Goal: Task Accomplishment & Management: Manage account settings

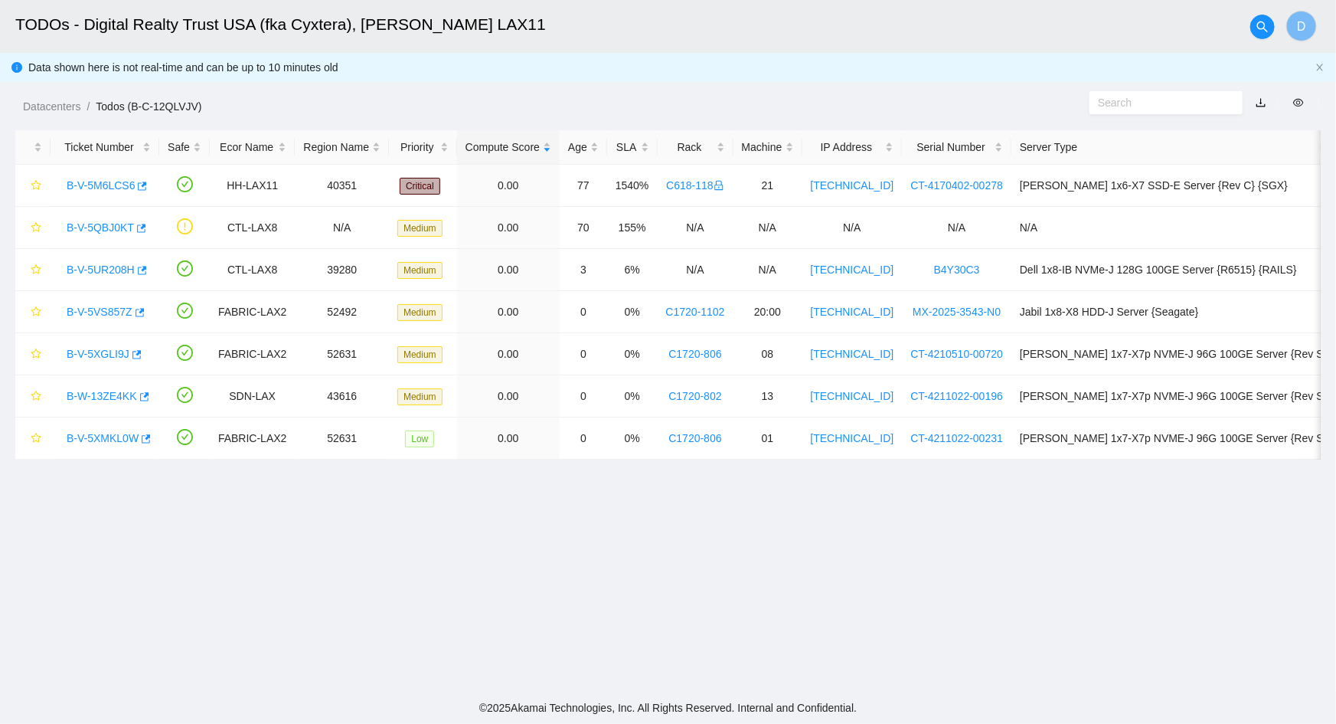
scroll to position [284, 0]
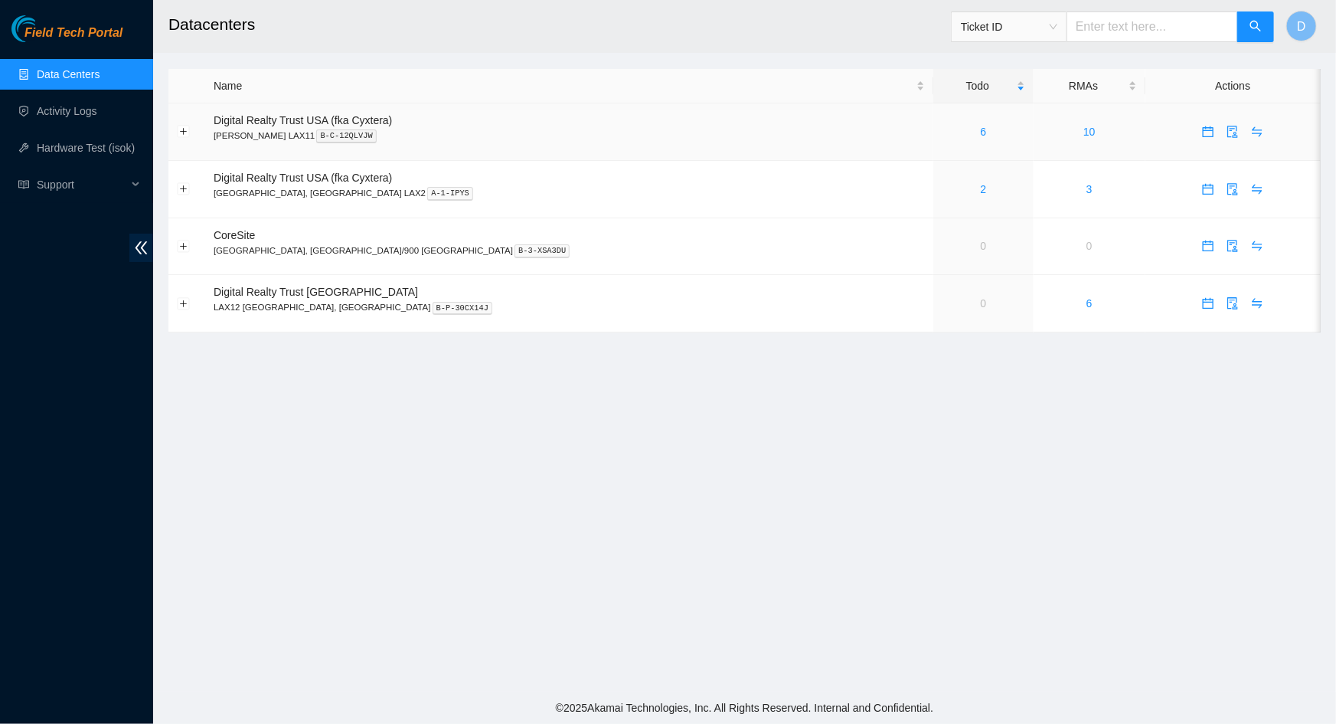
click at [942, 131] on div "6" at bounding box center [983, 131] width 83 height 17
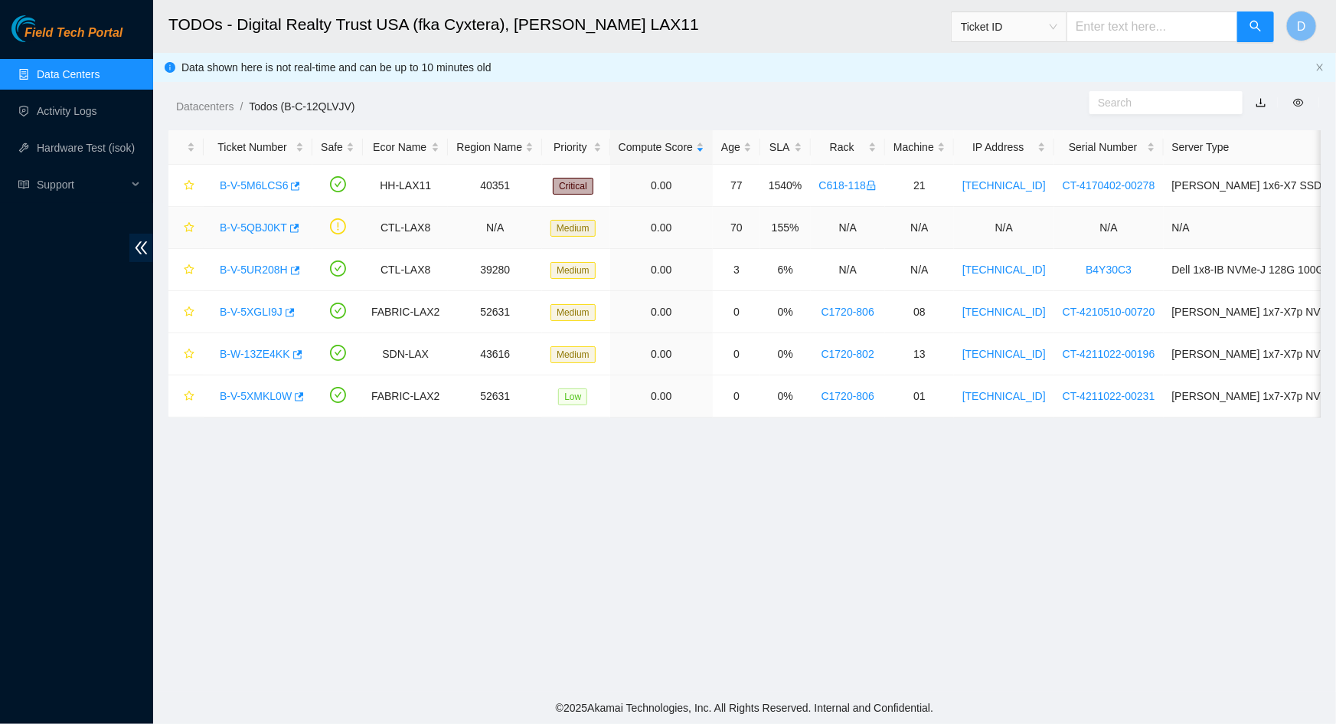
click at [252, 223] on link "B-V-5QBJ0KT" at bounding box center [253, 227] width 67 height 12
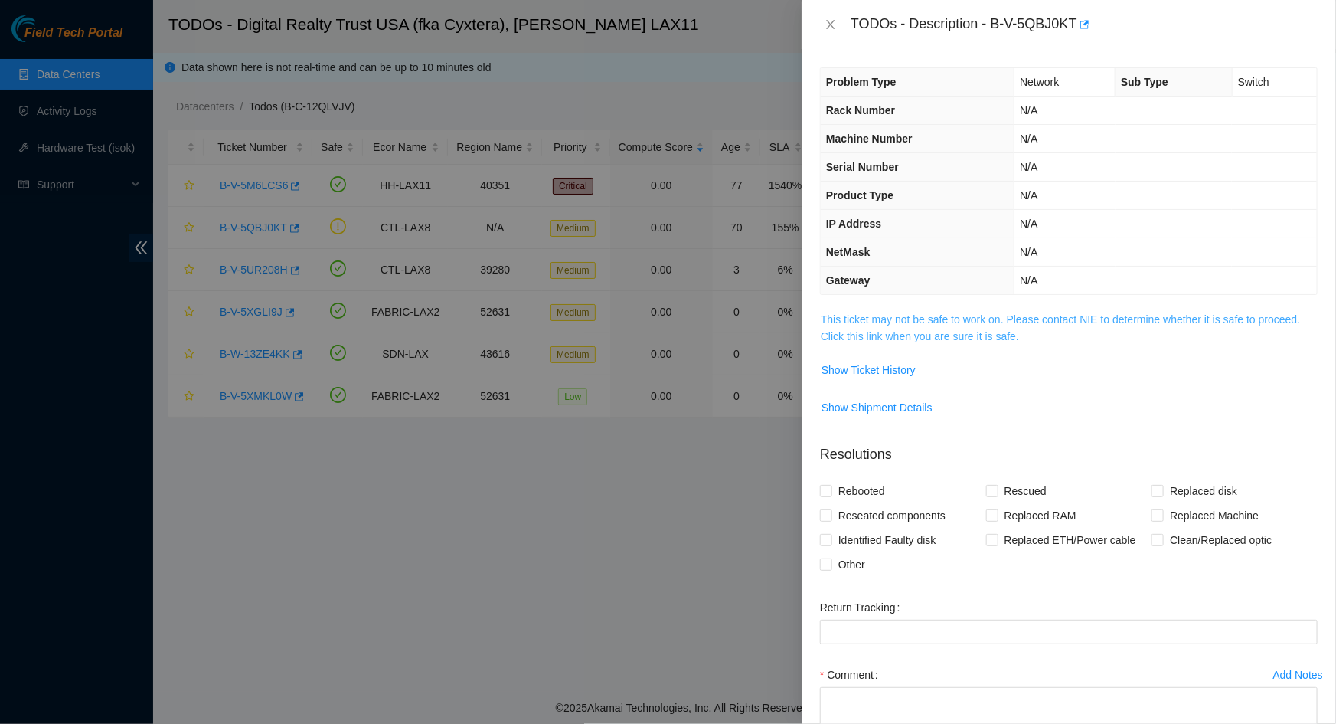
click at [975, 332] on link "This ticket may not be safe to work on. Please contact NIE to determine whether…" at bounding box center [1060, 327] width 479 height 29
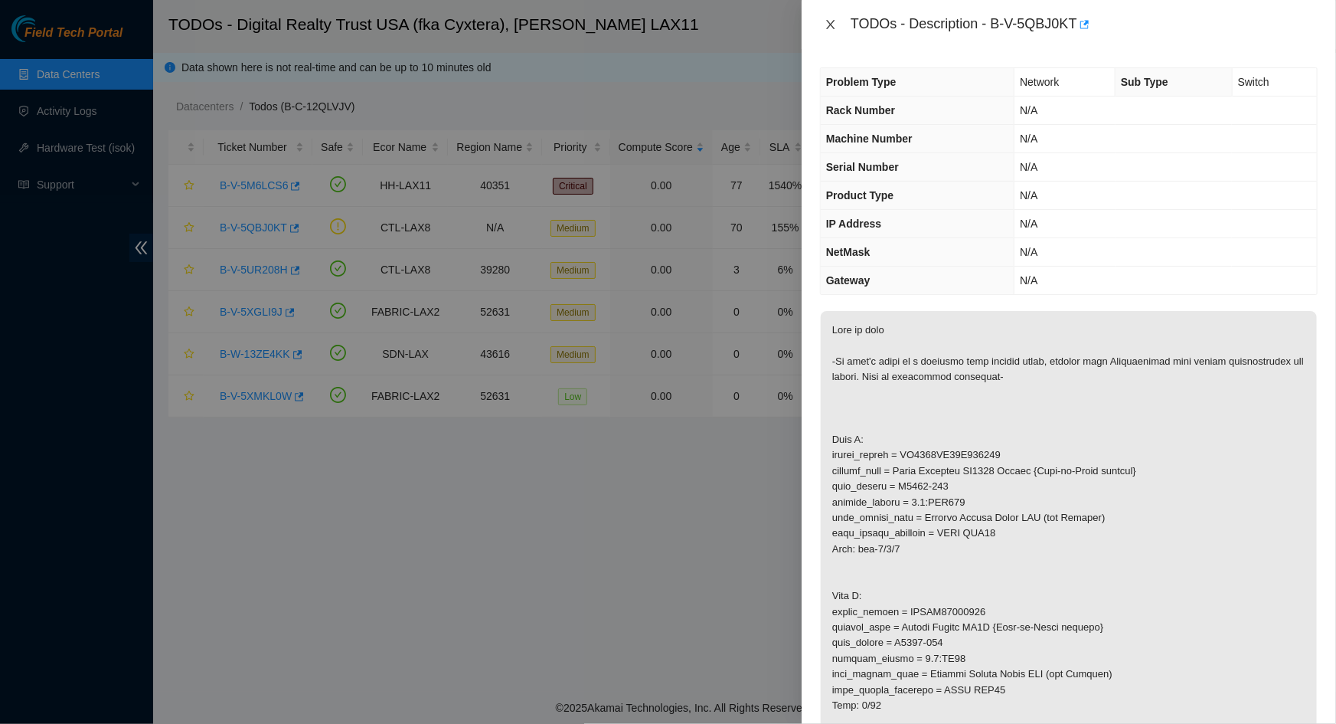
click at [835, 26] on icon "close" at bounding box center [831, 24] width 12 height 12
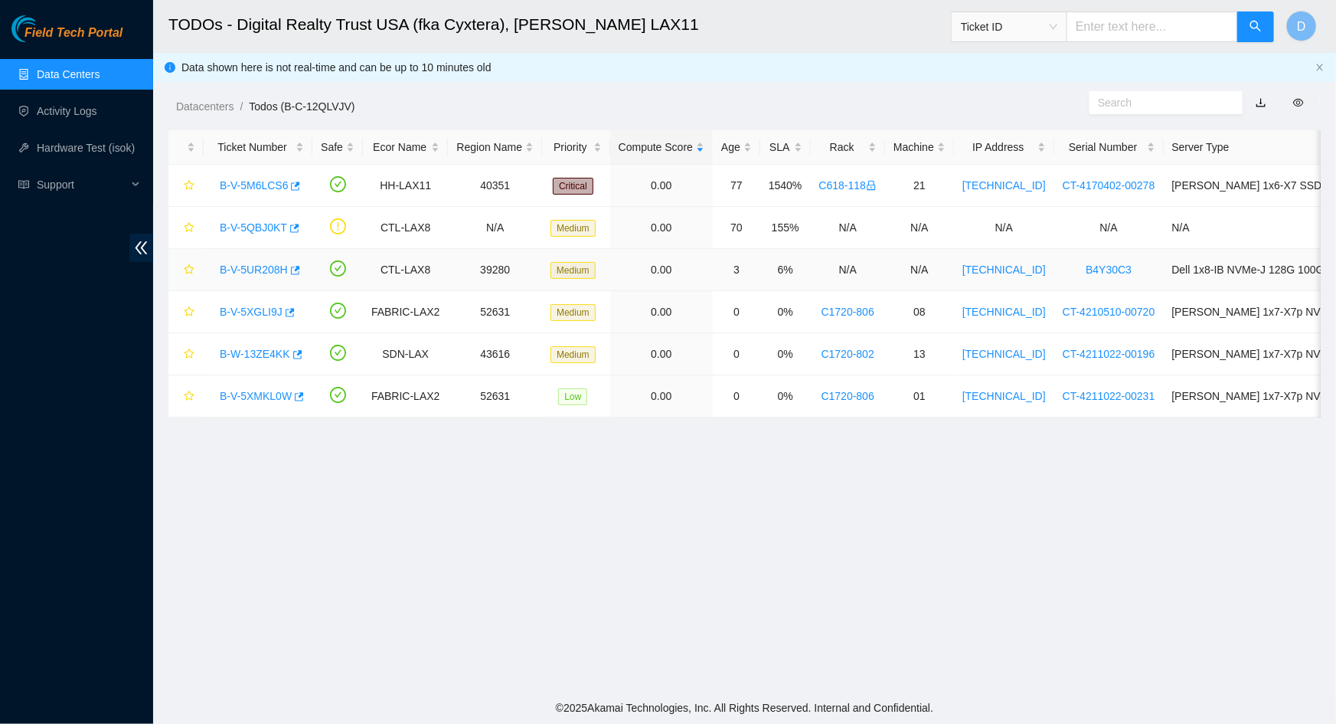
click at [261, 269] on link "B-V-5UR208H" at bounding box center [254, 269] width 68 height 12
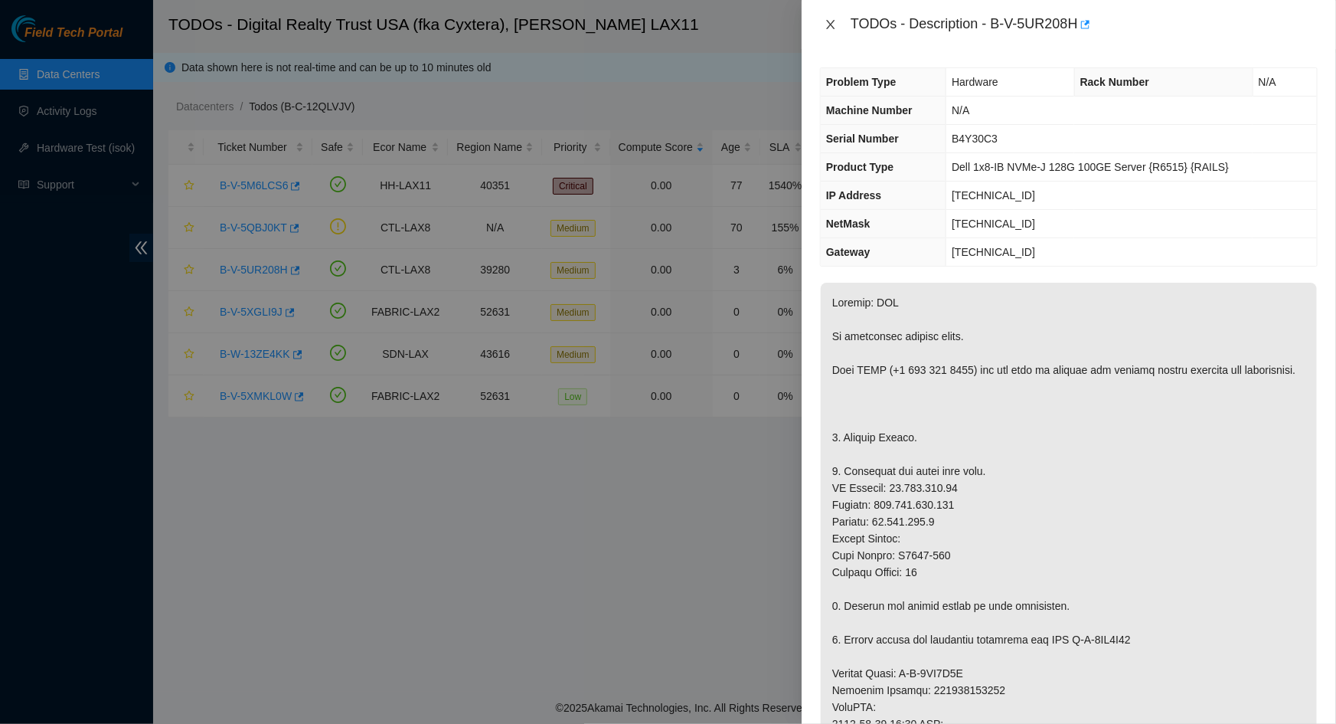
click at [833, 24] on icon "close" at bounding box center [831, 24] width 12 height 12
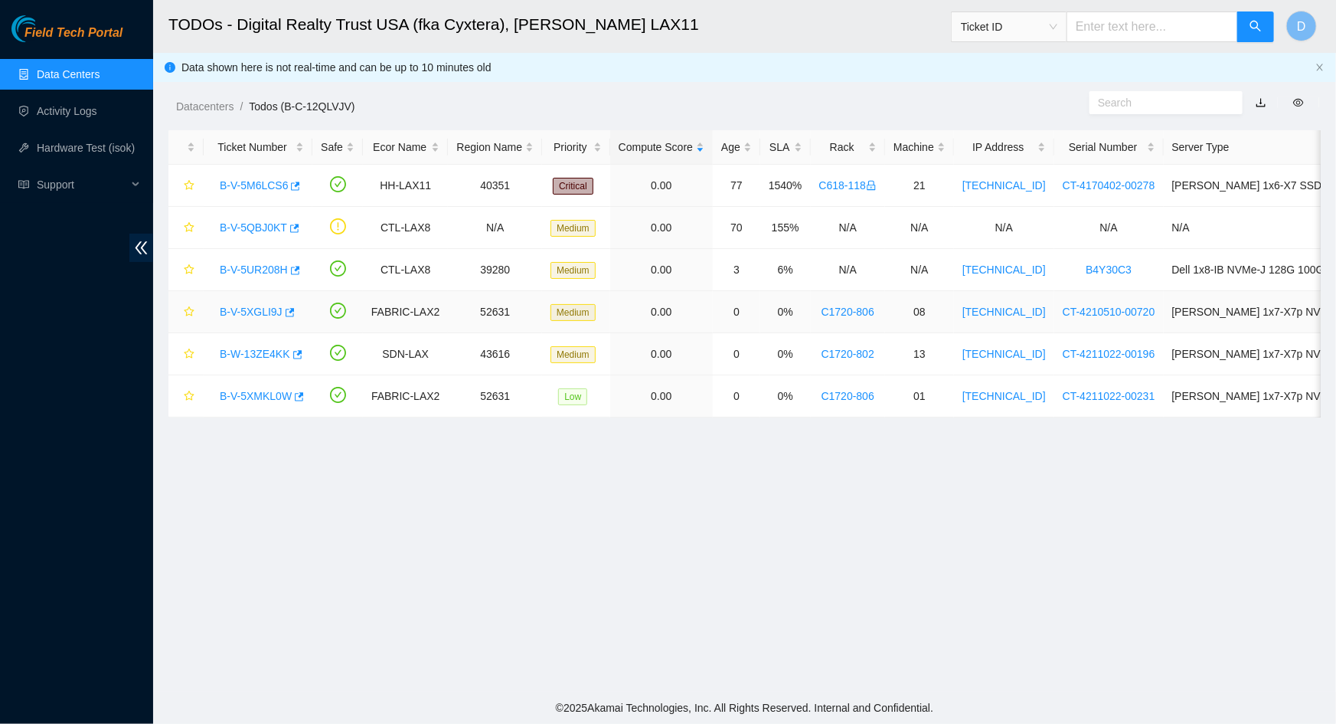
click at [244, 313] on link "B-V-5XGLI9J" at bounding box center [251, 312] width 63 height 12
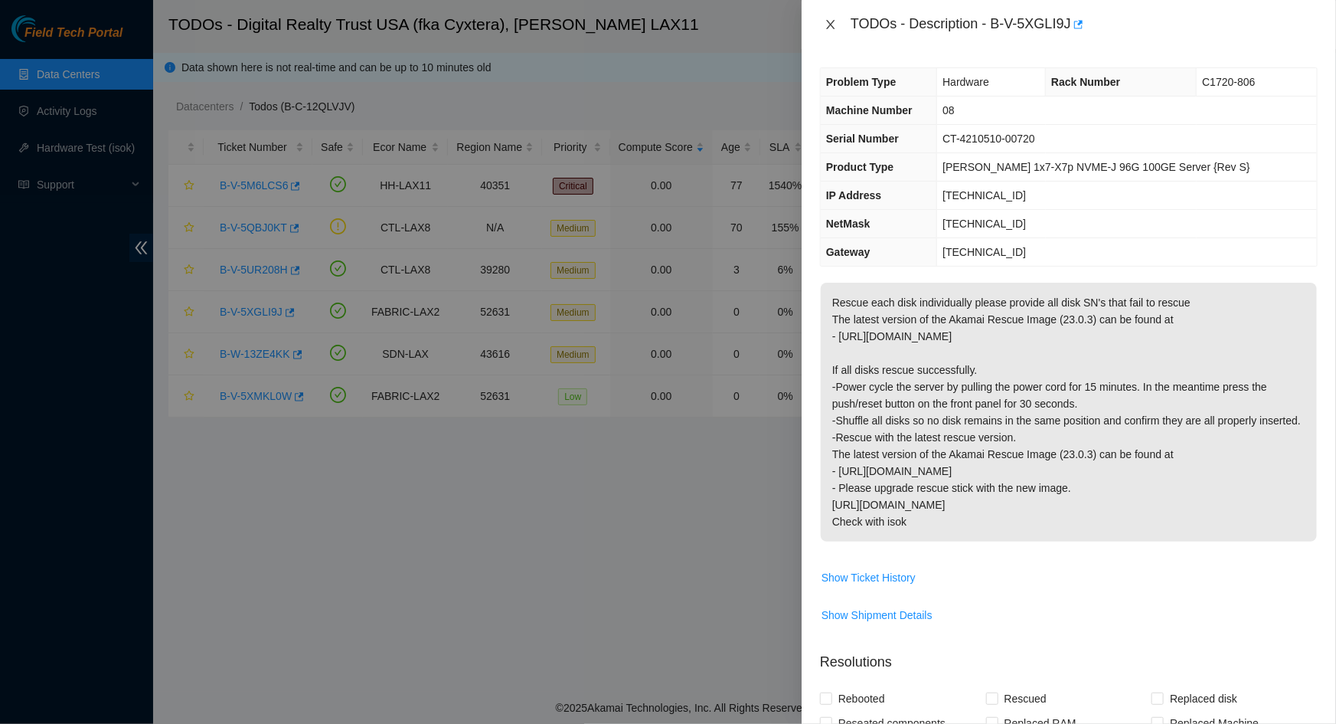
click at [836, 27] on icon "close" at bounding box center [831, 24] width 12 height 12
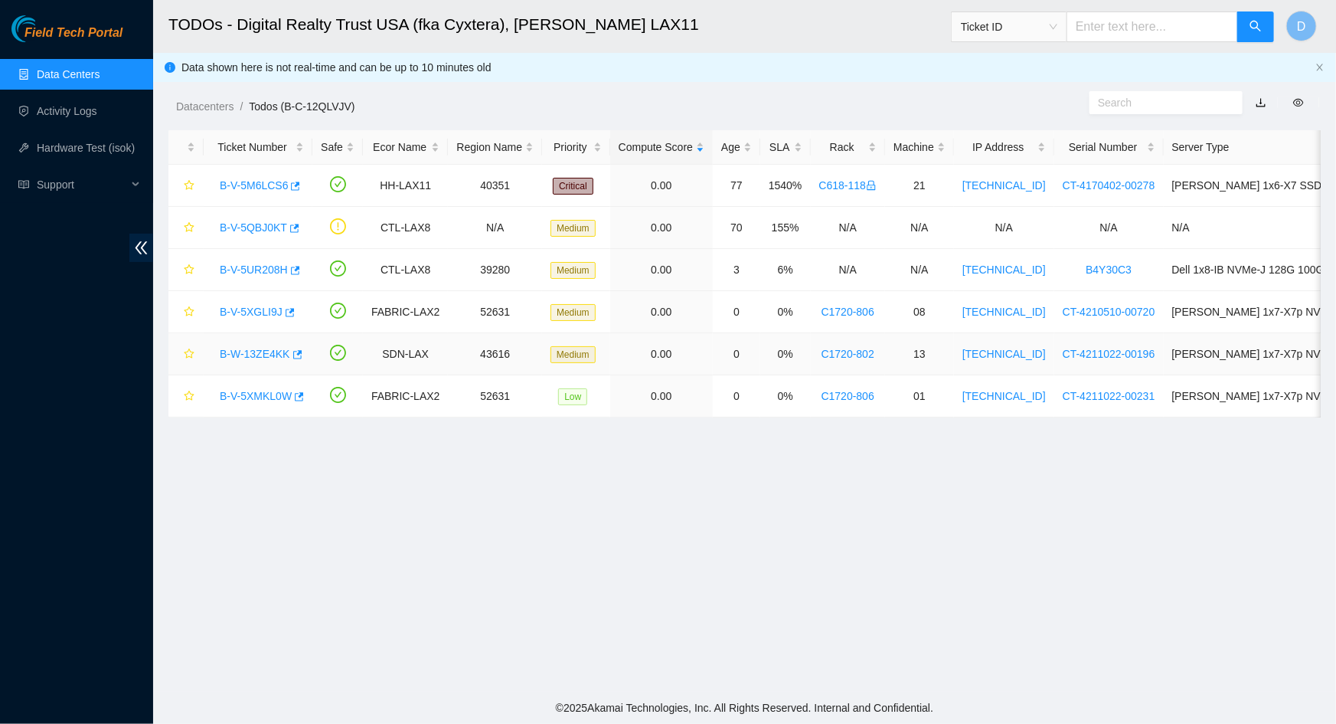
click at [244, 348] on link "B-W-13ZE4KK" at bounding box center [255, 354] width 70 height 12
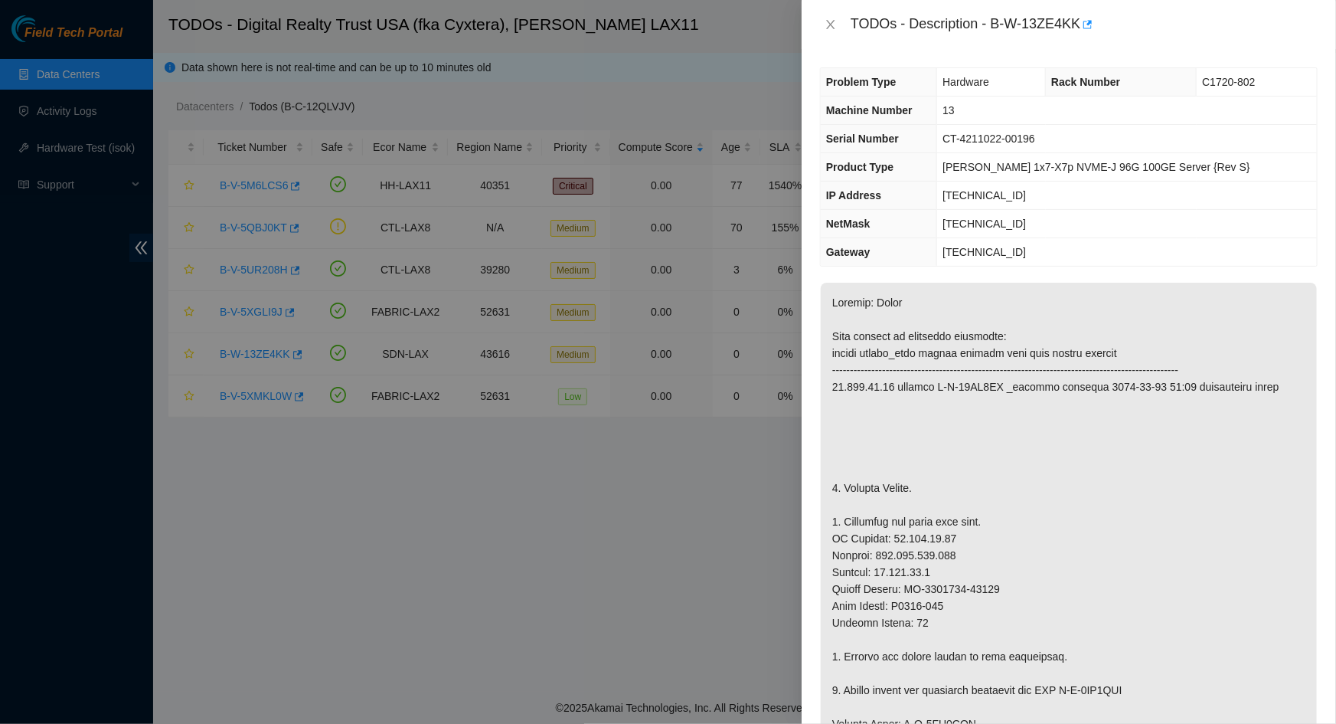
click at [825, 31] on div "TODOs - Description - B-W-13ZE4KK" at bounding box center [1069, 24] width 498 height 25
click at [831, 19] on icon "close" at bounding box center [831, 24] width 12 height 12
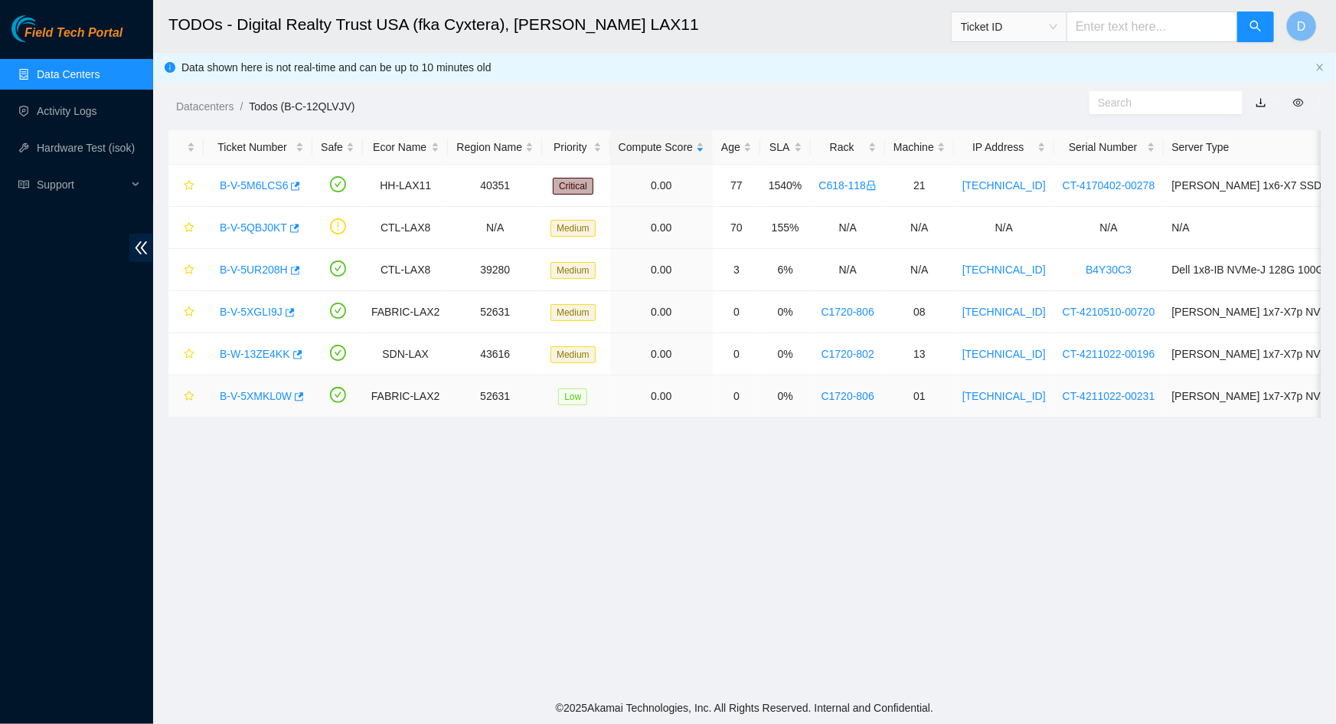
click at [268, 391] on link "B-V-5XMKL0W" at bounding box center [256, 396] width 72 height 12
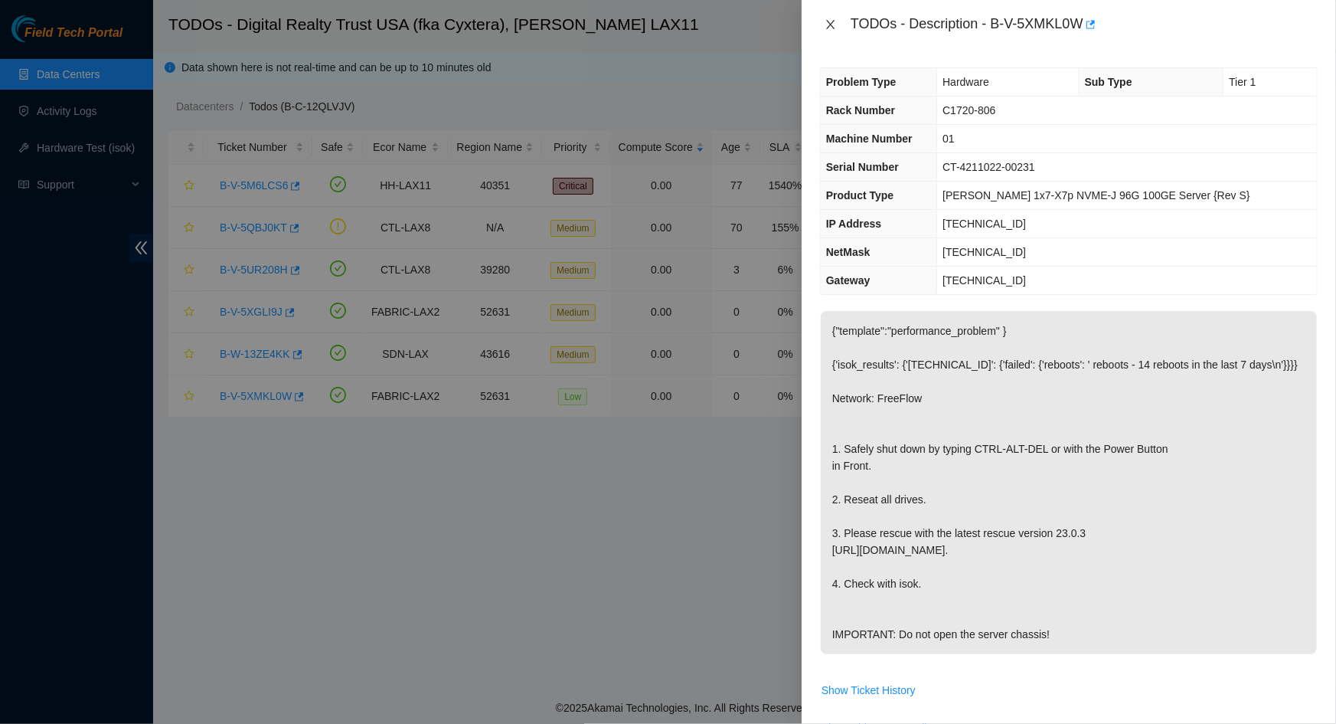
click at [837, 23] on button "Close" at bounding box center [830, 25] width 21 height 15
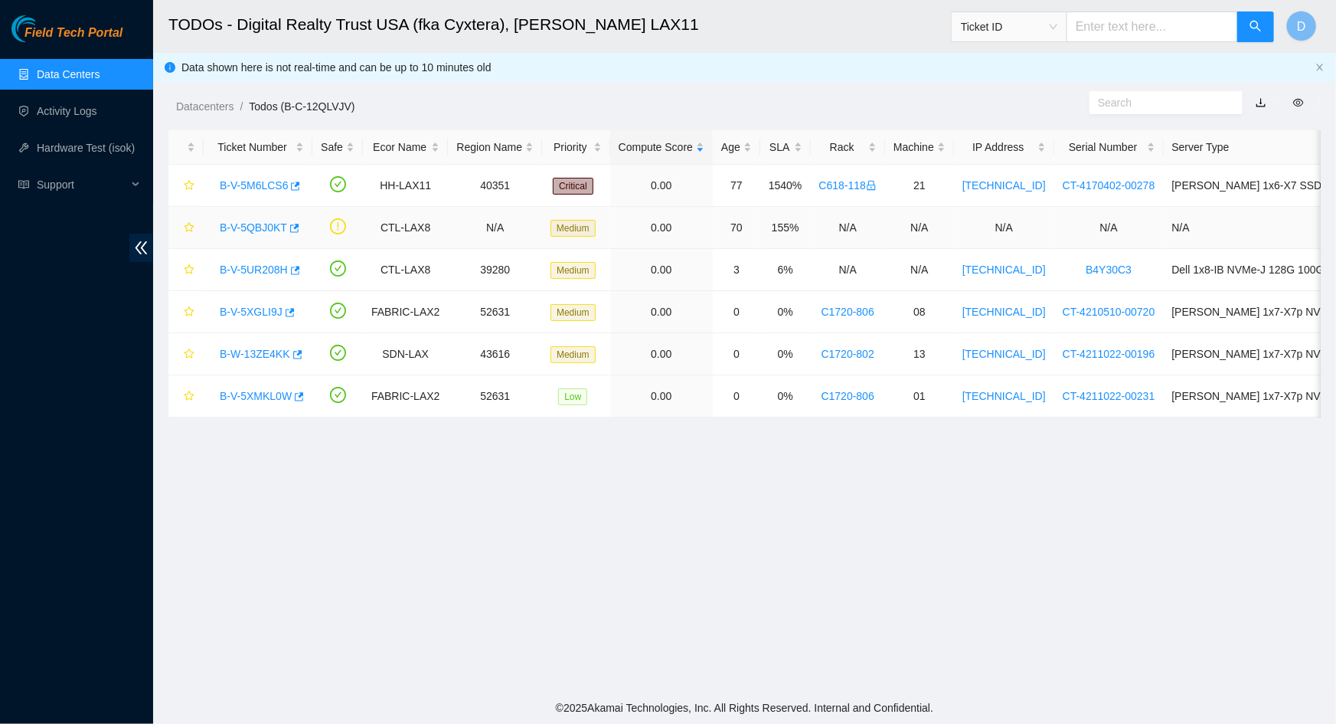
click at [260, 227] on link "B-V-5QBJ0KT" at bounding box center [253, 227] width 67 height 12
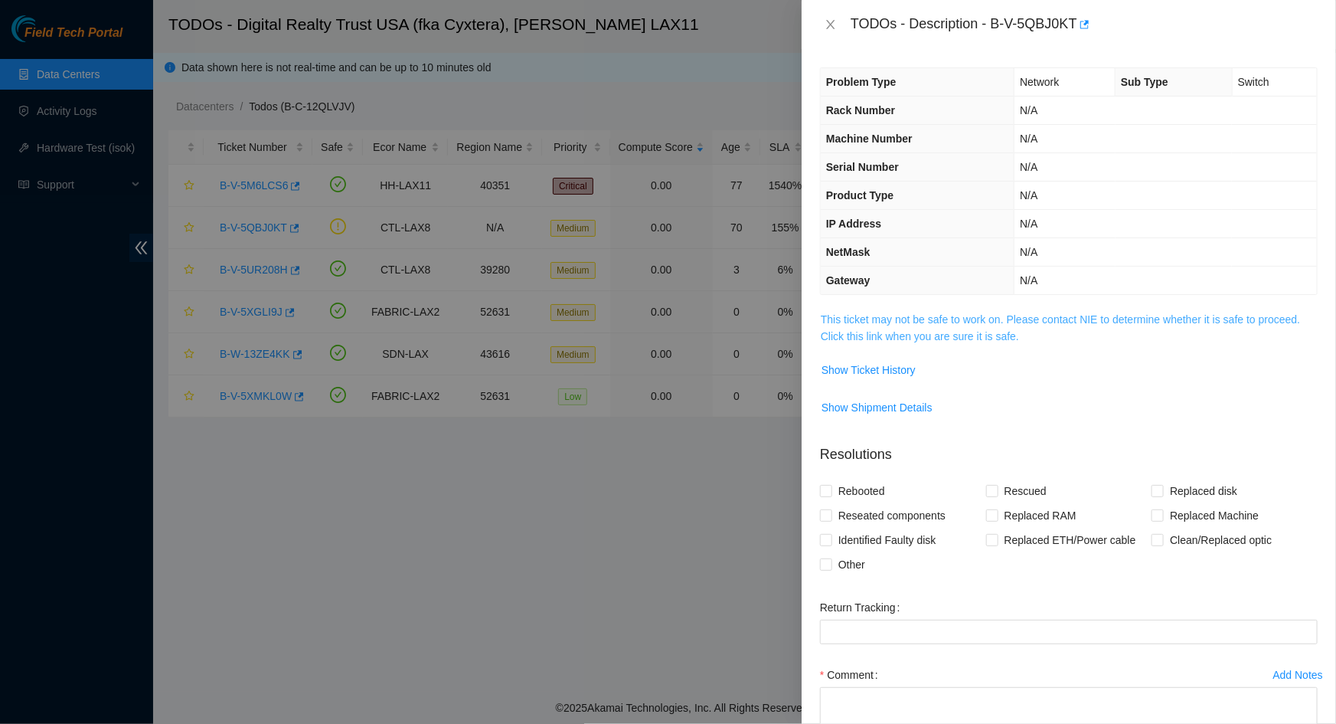
click at [946, 328] on link "This ticket may not be safe to work on. Please contact NIE to determine whether…" at bounding box center [1060, 327] width 479 height 29
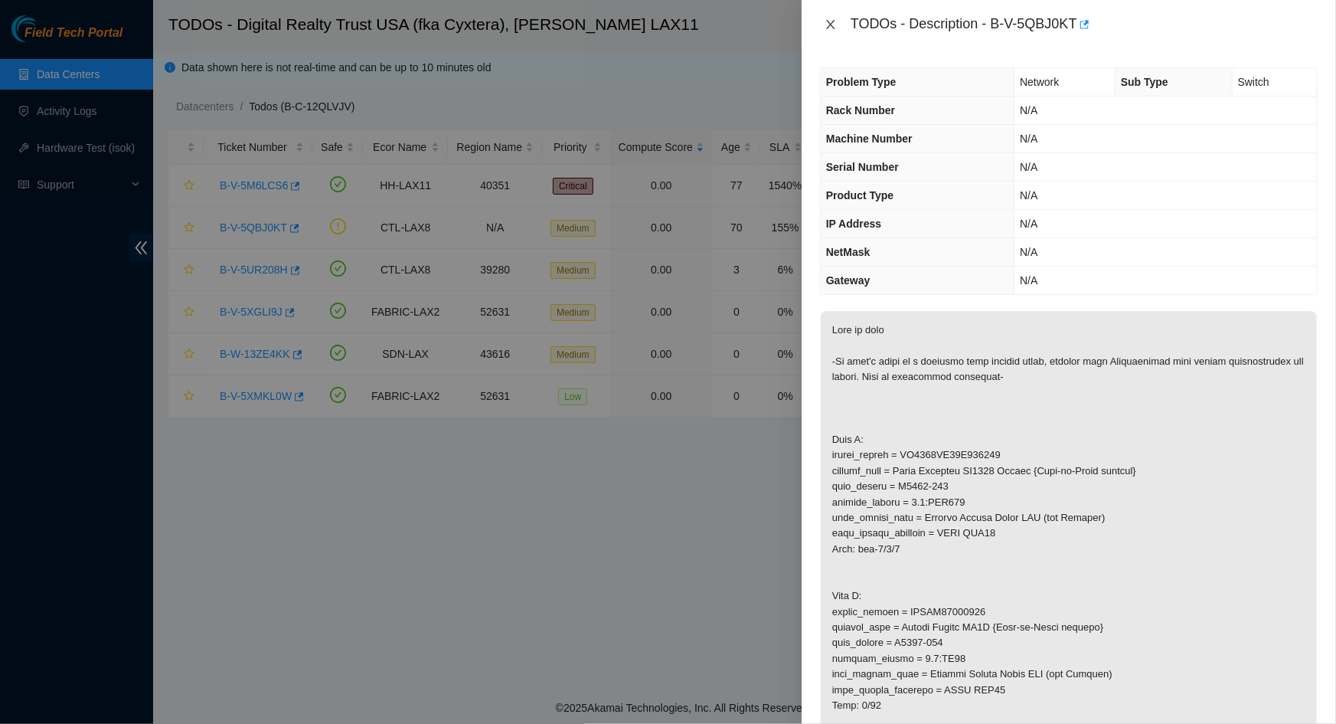
click at [827, 25] on icon "close" at bounding box center [831, 24] width 12 height 12
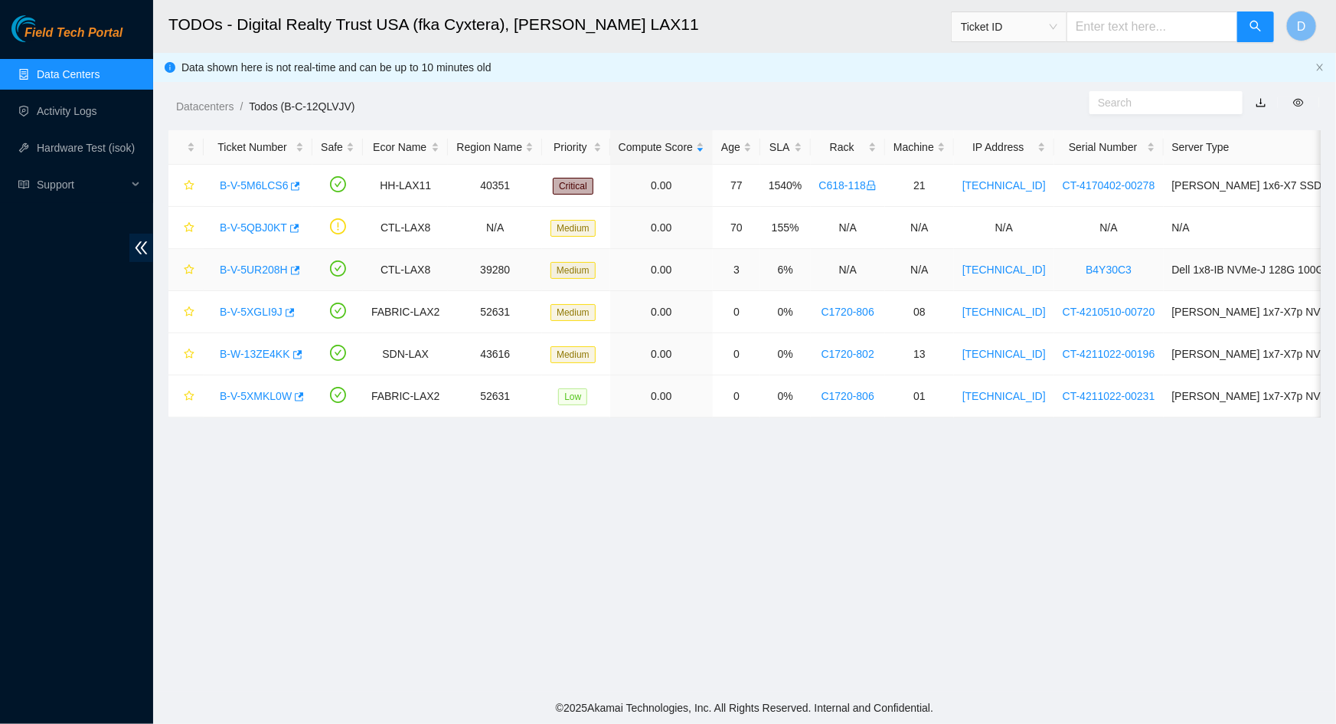
click at [256, 270] on link "B-V-5UR208H" at bounding box center [254, 269] width 68 height 12
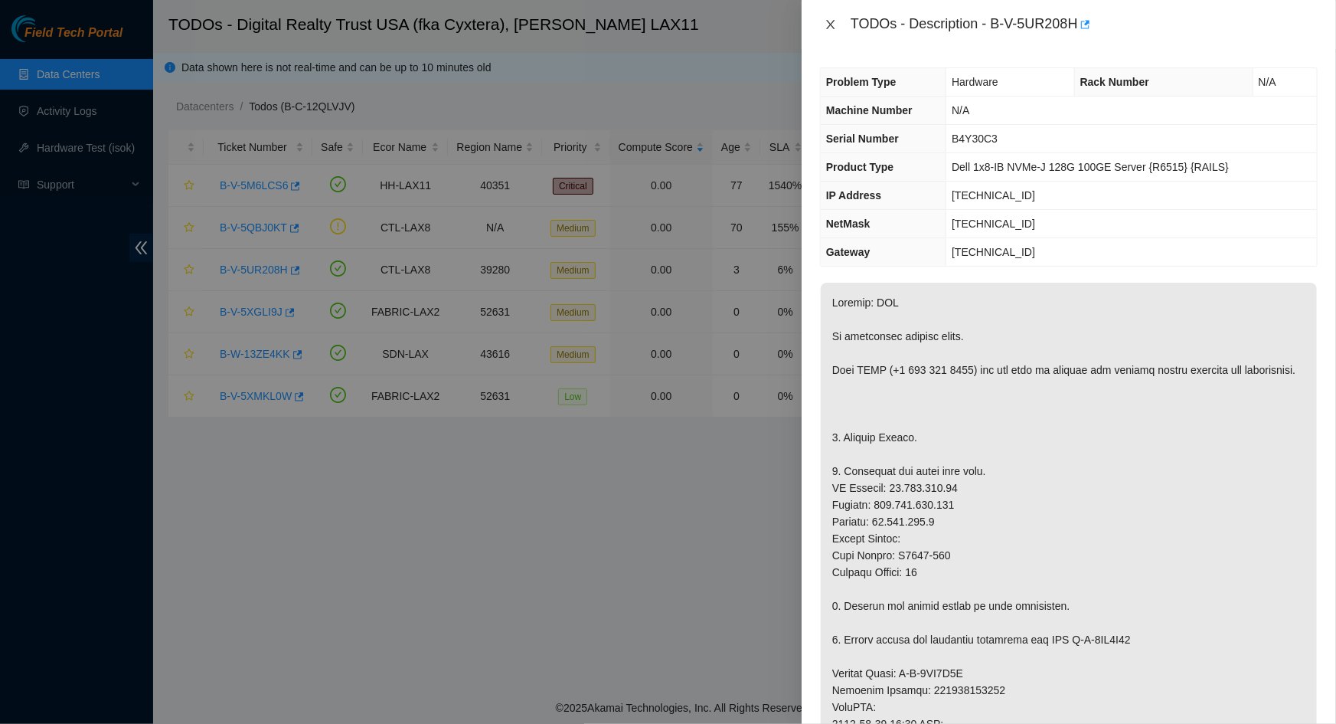
click at [835, 22] on icon "close" at bounding box center [831, 24] width 12 height 12
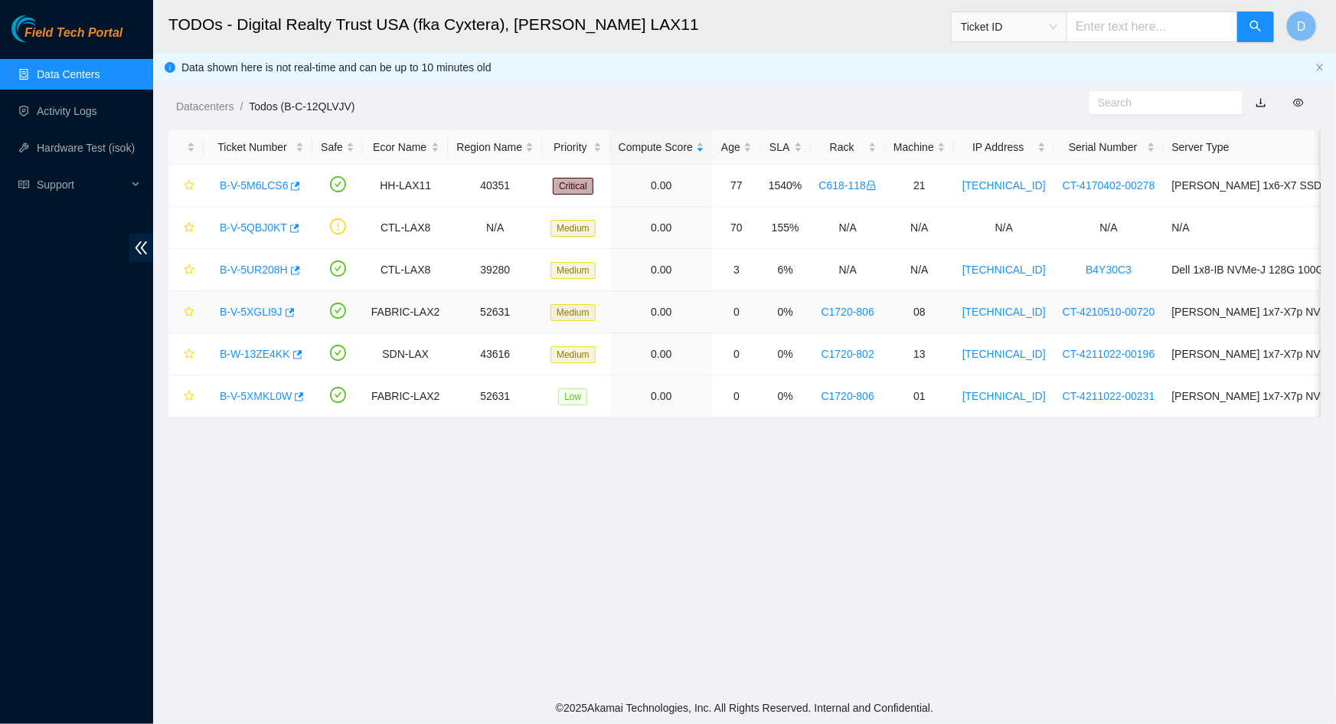
click at [245, 315] on link "B-V-5XGLI9J" at bounding box center [251, 312] width 63 height 12
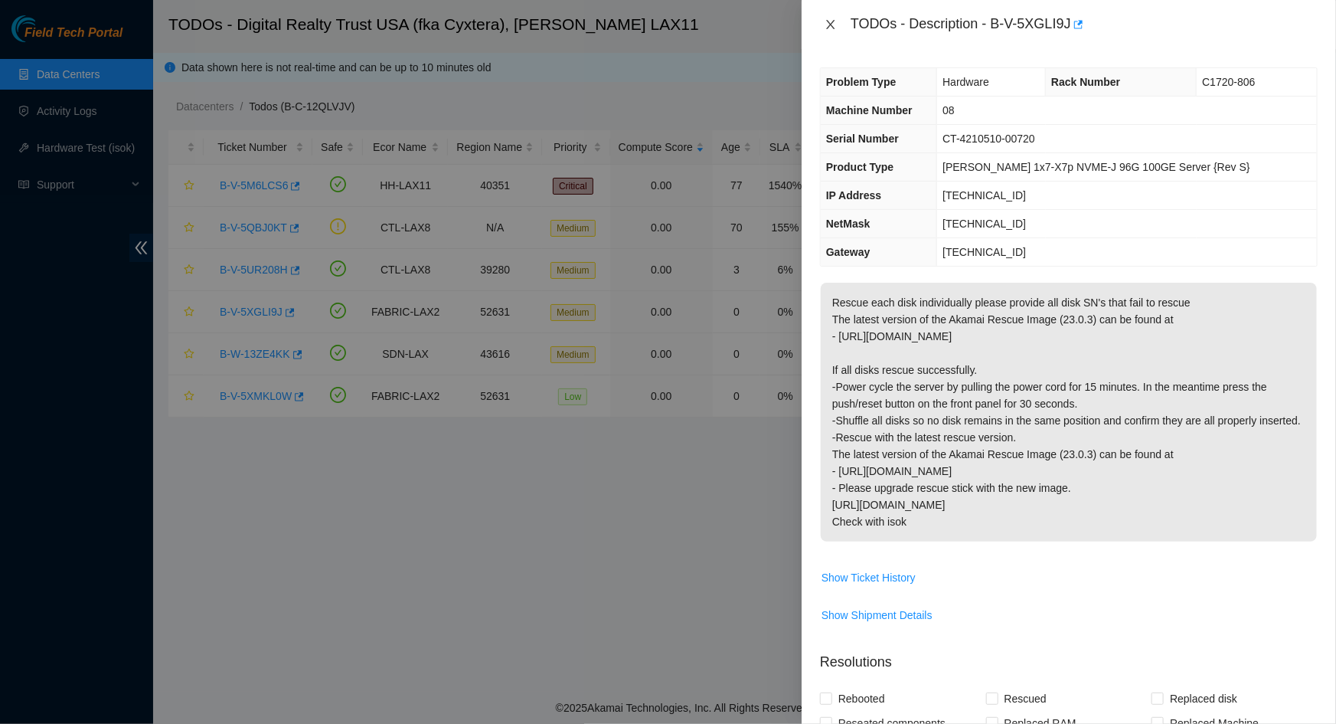
click at [830, 25] on icon "close" at bounding box center [831, 24] width 12 height 12
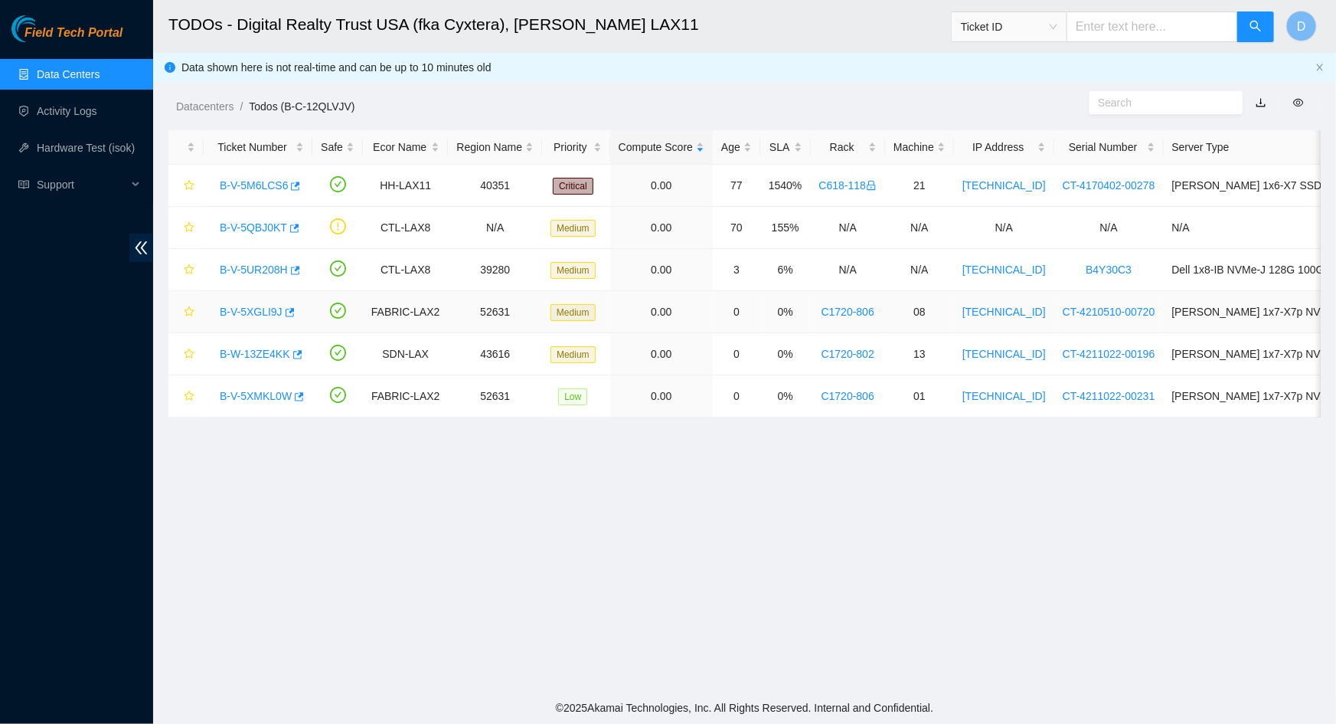
click at [254, 322] on div "B-V-5XGLI9J" at bounding box center [258, 311] width 92 height 25
click at [246, 315] on link "B-V-5XGLI9J" at bounding box center [251, 312] width 63 height 12
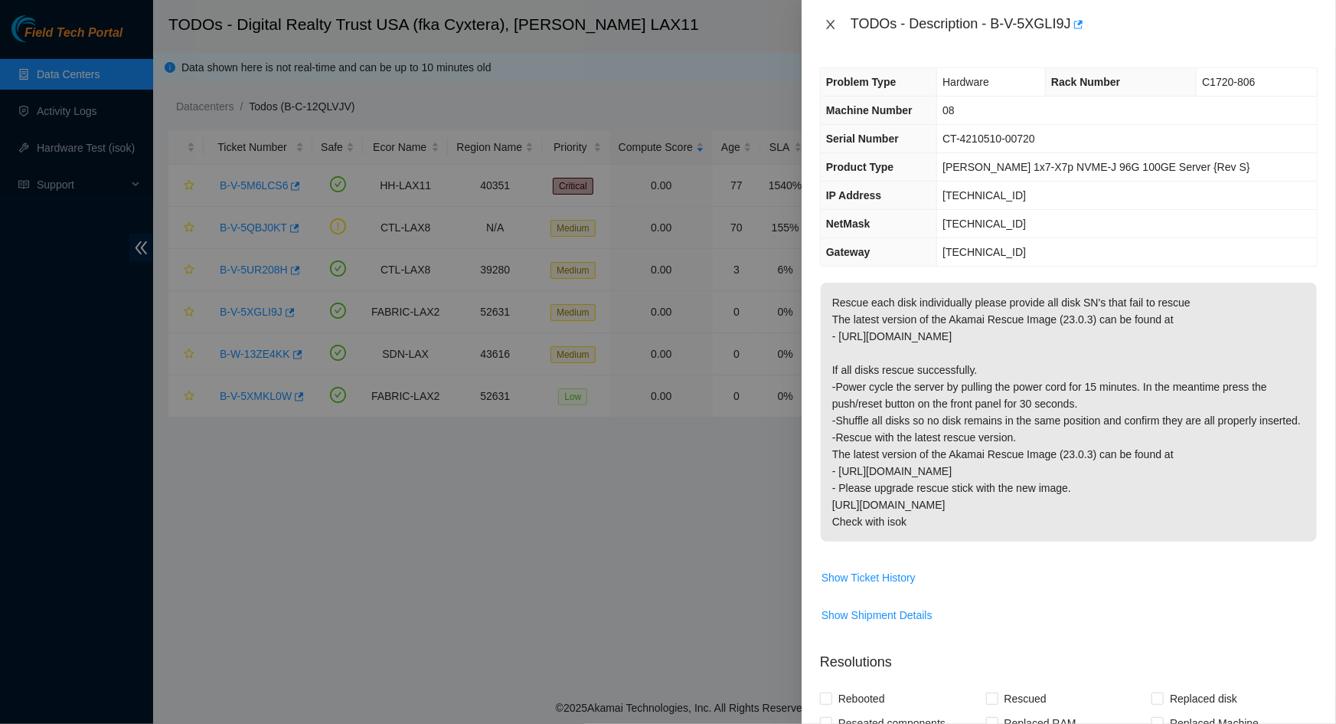
click at [830, 27] on icon "close" at bounding box center [831, 24] width 12 height 12
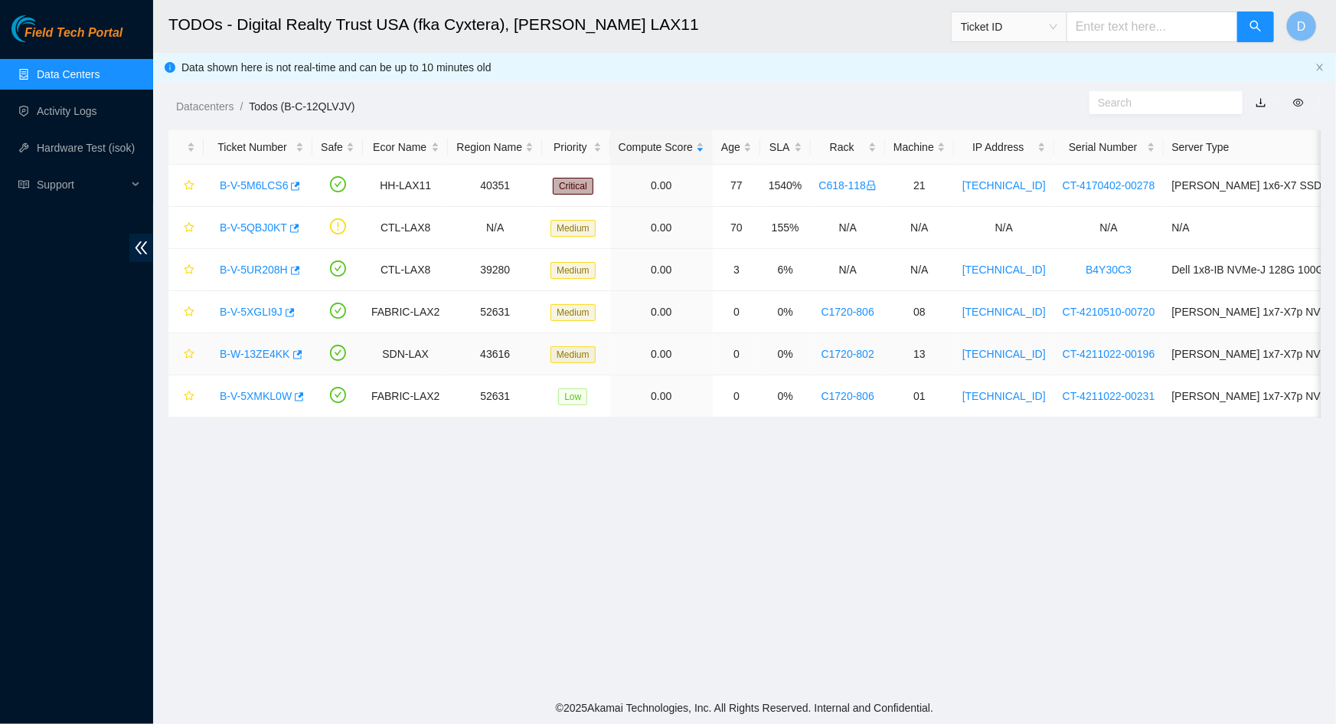
click at [239, 365] on div "B-W-13ZE4KK" at bounding box center [258, 354] width 92 height 25
click at [237, 361] on div "B-W-13ZE4KK" at bounding box center [258, 354] width 92 height 25
click at [237, 358] on link "B-W-13ZE4KK" at bounding box center [255, 354] width 70 height 12
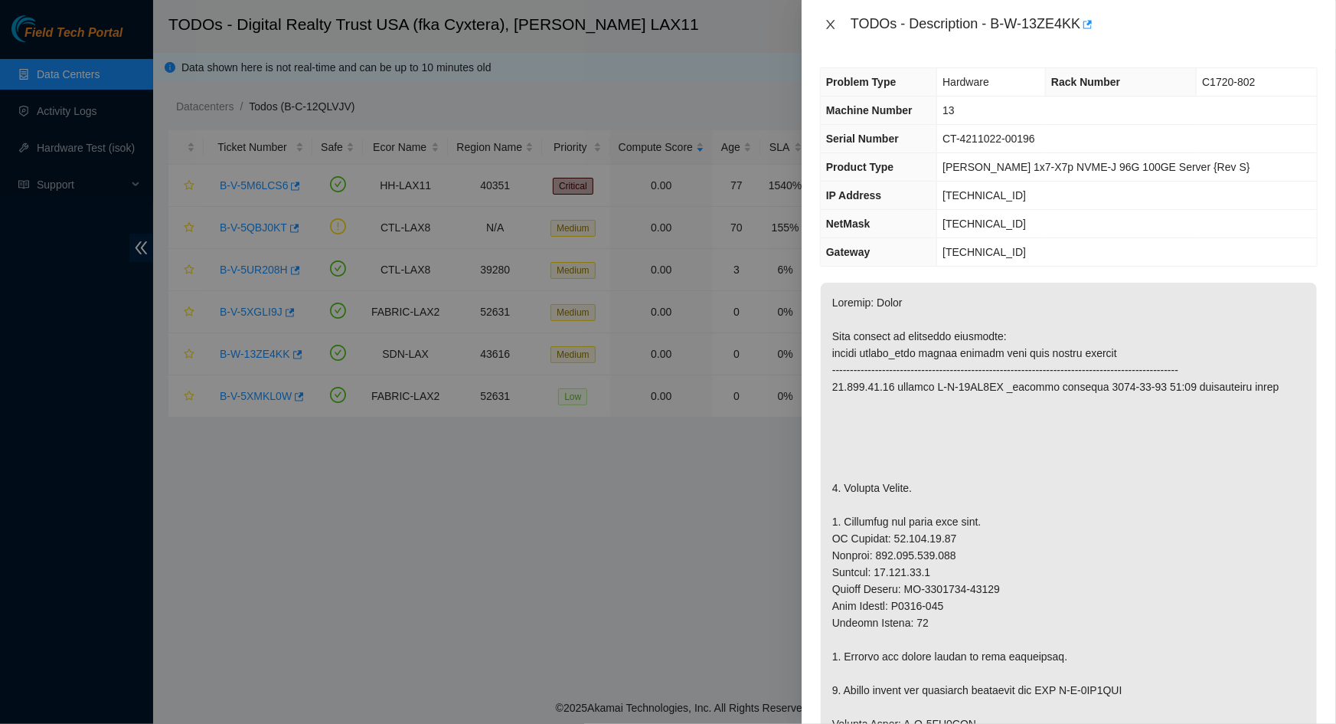
click at [822, 22] on button "Close" at bounding box center [830, 25] width 21 height 15
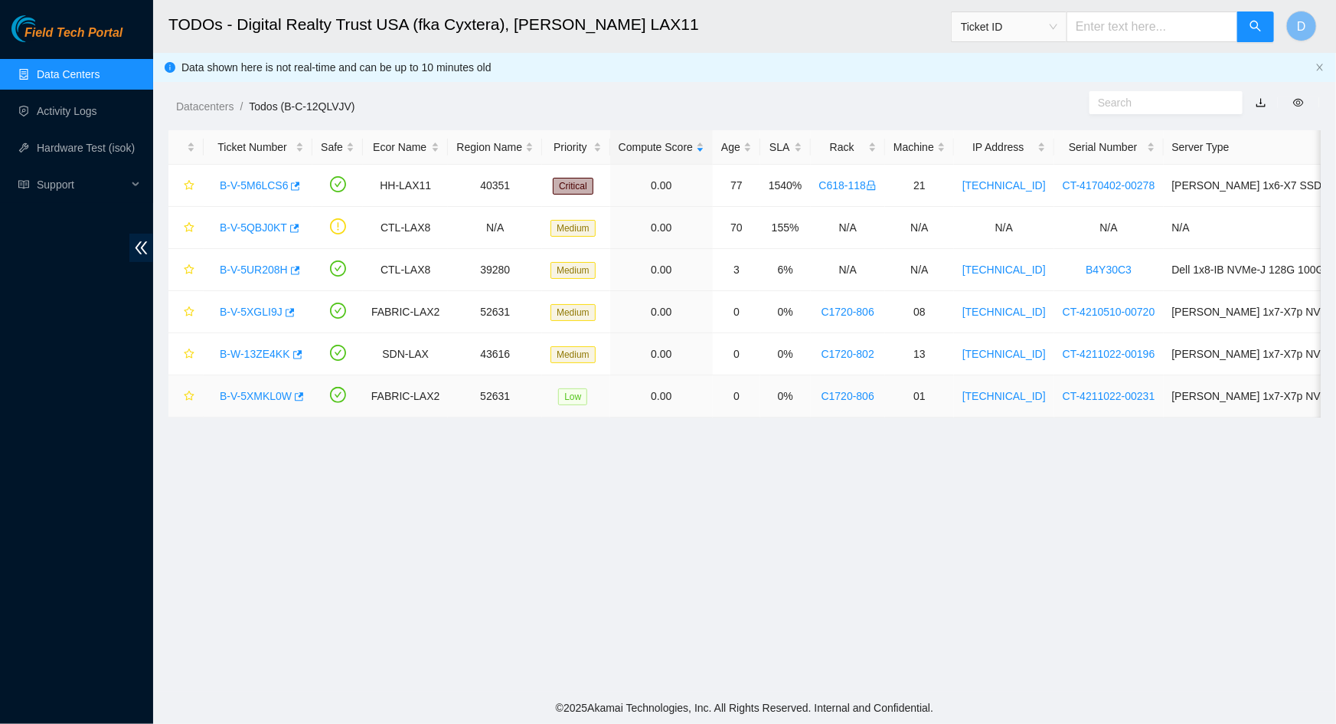
click at [251, 398] on link "B-V-5XMKL0W" at bounding box center [256, 396] width 72 height 12
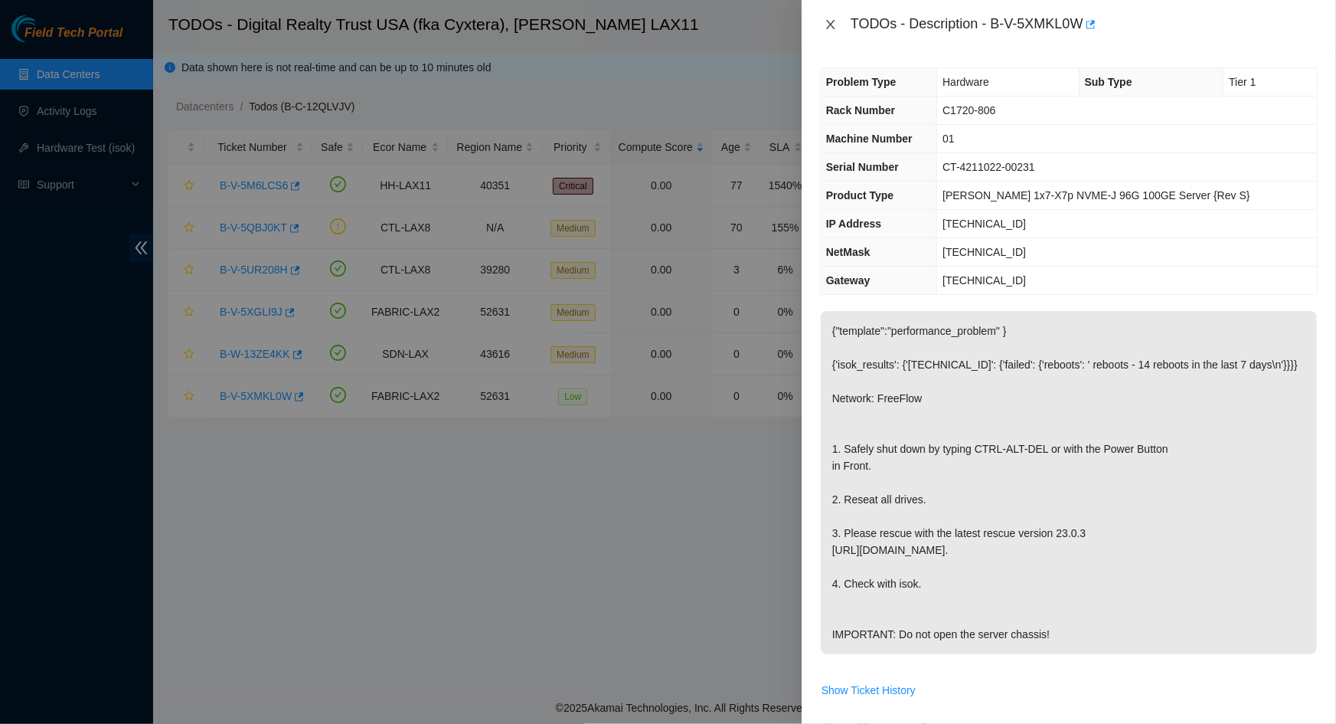
click at [836, 22] on icon "close" at bounding box center [831, 24] width 12 height 12
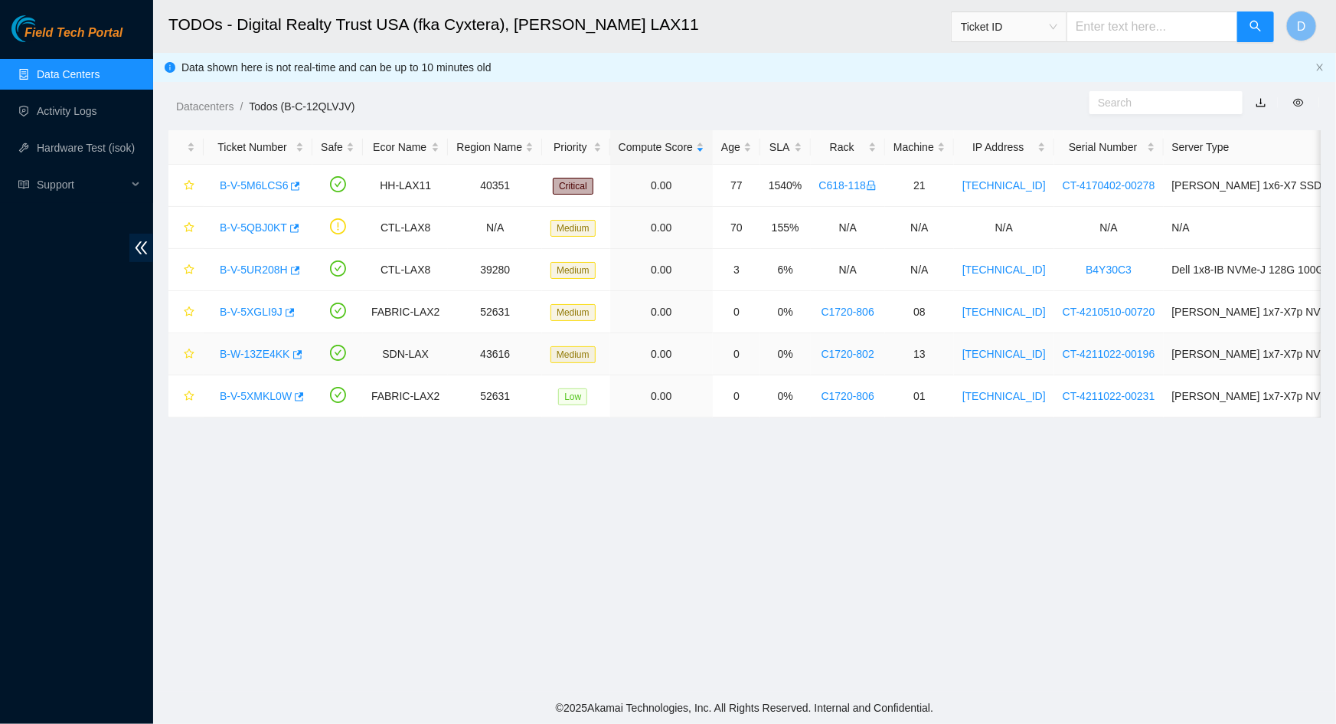
click at [252, 352] on link "B-W-13ZE4KK" at bounding box center [255, 354] width 70 height 12
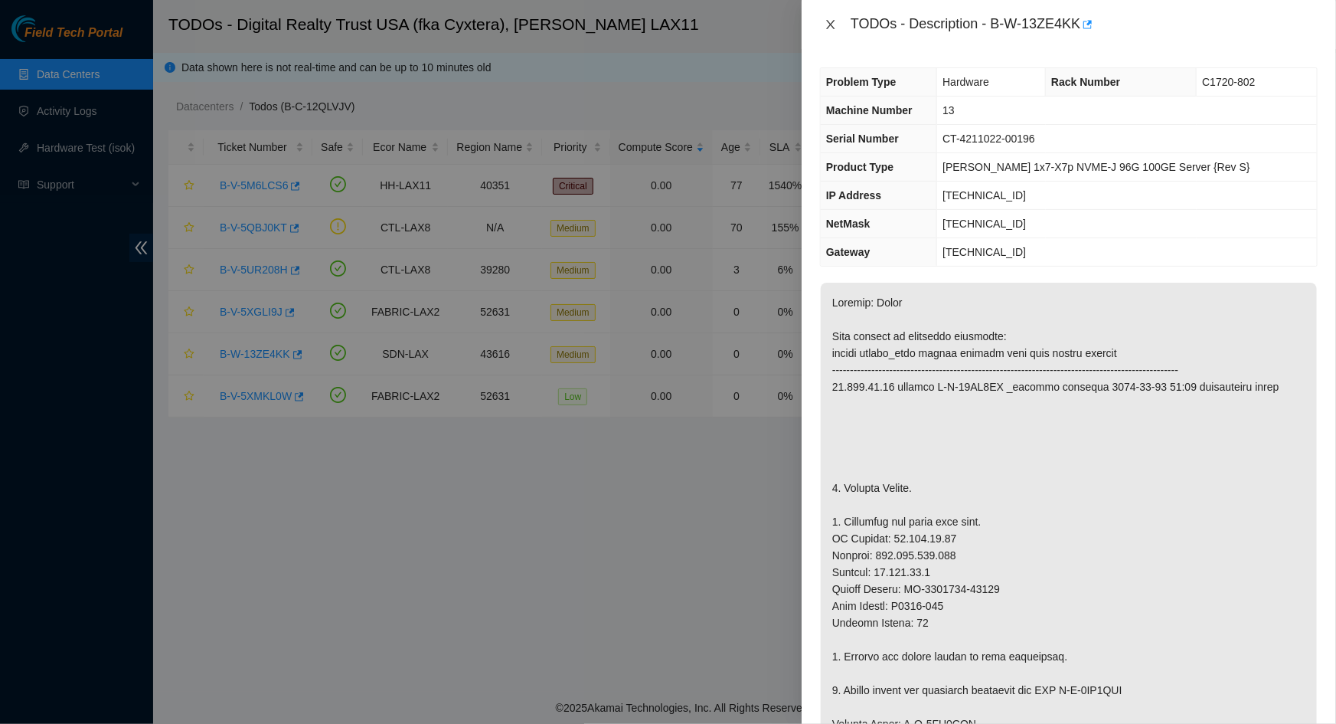
click at [832, 18] on icon "close" at bounding box center [831, 24] width 12 height 12
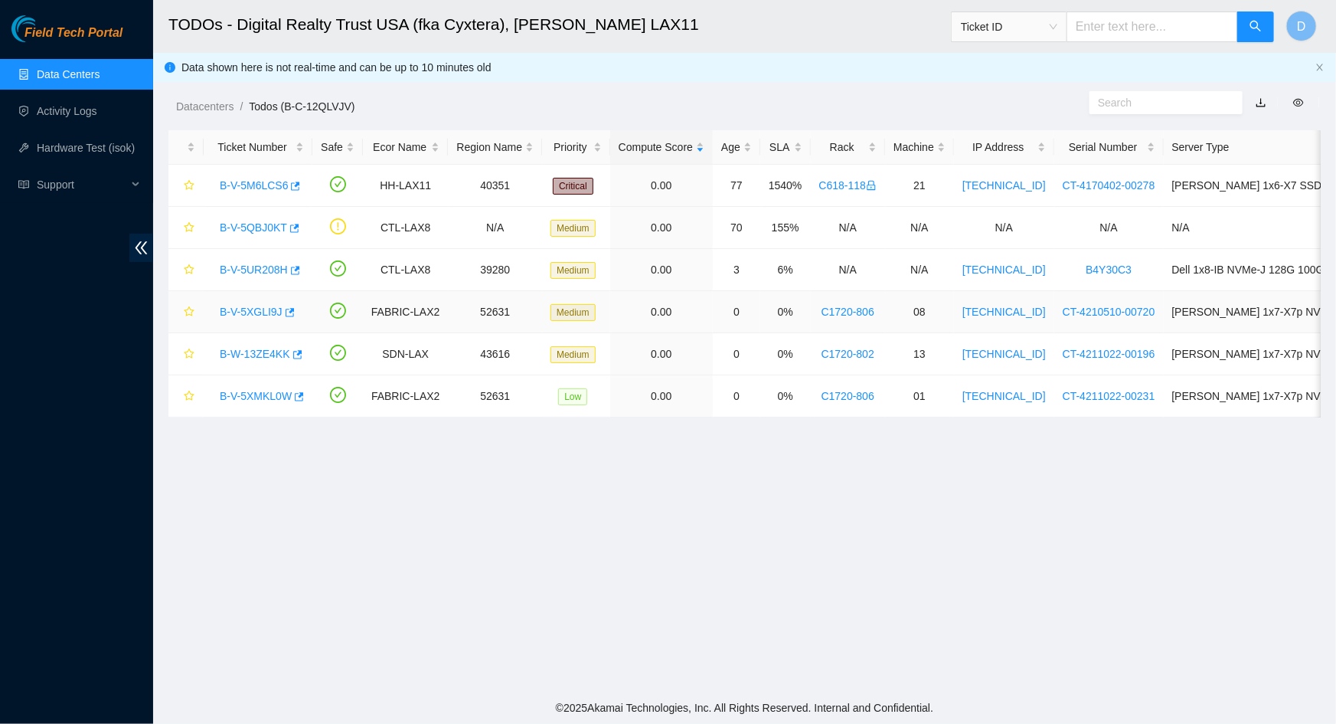
click at [257, 311] on link "B-V-5XGLI9J" at bounding box center [251, 312] width 63 height 12
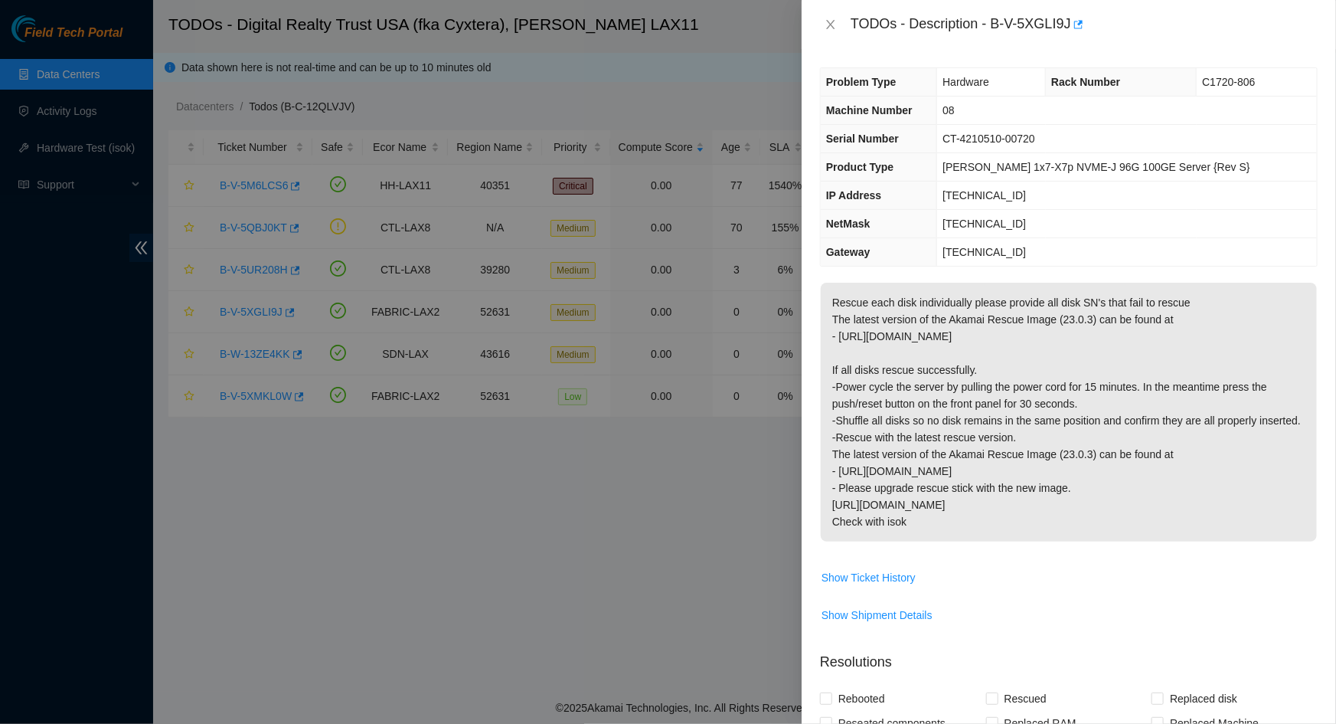
click at [1049, 121] on td "08" at bounding box center [1127, 110] width 380 height 28
